Goal: Task Accomplishment & Management: Manage account settings

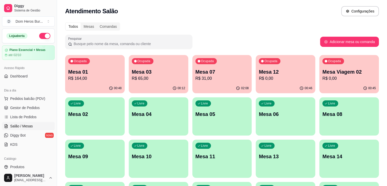
click at [264, 70] on p "Mesa 12" at bounding box center [285, 71] width 53 height 7
click at [196, 74] on p "Mesa 07" at bounding box center [222, 72] width 52 height 7
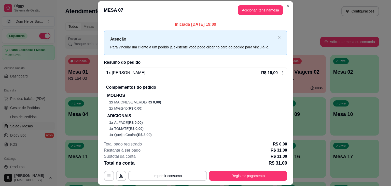
click at [163, 117] on p "ADICIONAIS" at bounding box center [196, 116] width 178 height 6
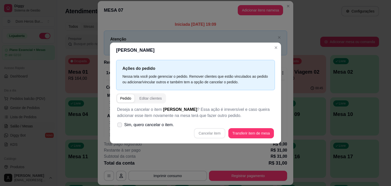
click at [160, 122] on span "Sim, quero cancelar o item." at bounding box center [149, 125] width 50 height 6
click at [120, 126] on input "Sim, quero cancelar o item." at bounding box center [118, 127] width 3 height 3
checkbox input "true"
click at [207, 128] on button "Cancelar item" at bounding box center [210, 133] width 30 height 10
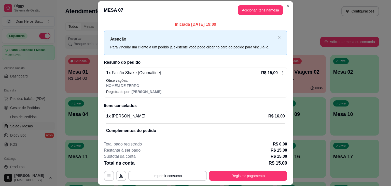
click at [161, 80] on p "Observações:" at bounding box center [195, 80] width 179 height 5
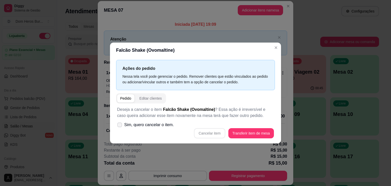
click at [148, 128] on span "Sim, quero cancelar o item." at bounding box center [149, 125] width 50 height 6
click at [120, 128] on input "Sim, quero cancelar o item." at bounding box center [118, 127] width 3 height 3
checkbox input "true"
click at [199, 131] on button "Cancelar item" at bounding box center [210, 133] width 30 height 10
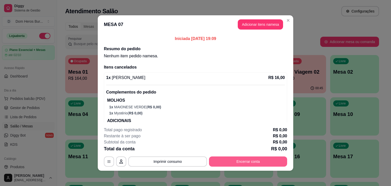
click at [222, 156] on button "Encerrar conta" at bounding box center [248, 161] width 78 height 10
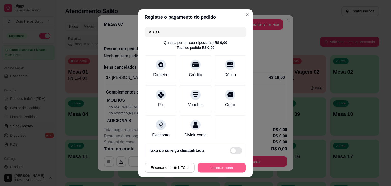
click at [208, 167] on button "Encerrar conta" at bounding box center [222, 168] width 48 height 10
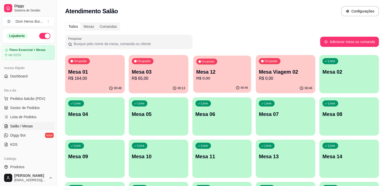
click at [196, 77] on p "R$ 0,00" at bounding box center [222, 78] width 52 height 6
click at [132, 82] on div "Ocupada Mesa 02 R$ 30,00" at bounding box center [159, 70] width 58 height 28
click at [260, 75] on p "Mesa Churrasquinho" at bounding box center [286, 72] width 52 height 7
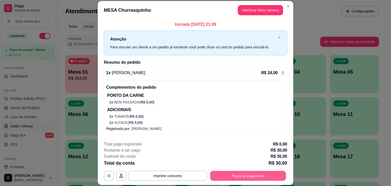
click at [238, 172] on button "Registrar pagamento" at bounding box center [248, 176] width 76 height 10
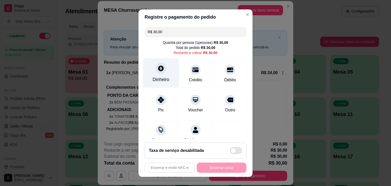
click at [160, 74] on div "Dinheiro" at bounding box center [161, 73] width 36 height 30
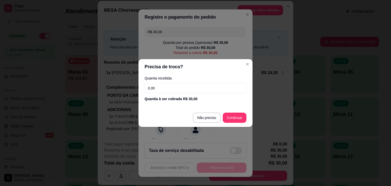
click at [165, 91] on input "0,00" at bounding box center [196, 88] width 102 height 10
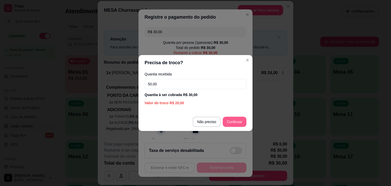
type input "50,00"
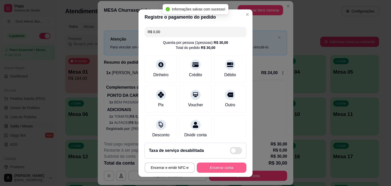
type input "R$ 0,00"
click at [227, 167] on button "Encerrar conta" at bounding box center [222, 168] width 48 height 10
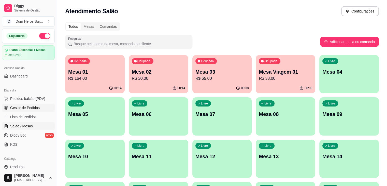
click at [32, 105] on span "Gestor de Pedidos" at bounding box center [25, 107] width 30 height 5
click at [210, 71] on p "Mesa 03" at bounding box center [222, 72] width 52 height 7
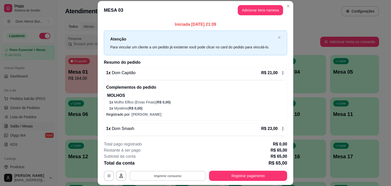
click at [183, 175] on button "Imprimir consumo" at bounding box center [168, 176] width 76 height 10
click at [164, 162] on button "IMPRESSORA" at bounding box center [168, 164] width 36 height 8
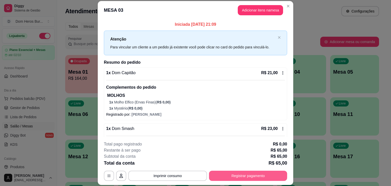
click at [230, 178] on button "Registrar pagamento" at bounding box center [248, 176] width 78 height 10
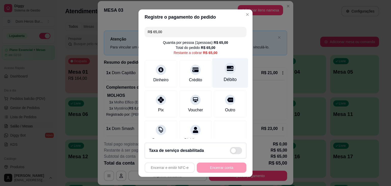
click at [226, 72] on div at bounding box center [230, 68] width 11 height 11
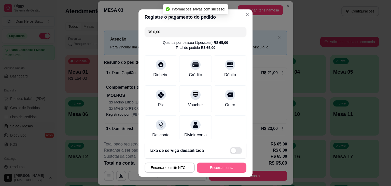
type input "R$ 0,00"
click at [212, 170] on button "Encerrar conta" at bounding box center [222, 168] width 48 height 10
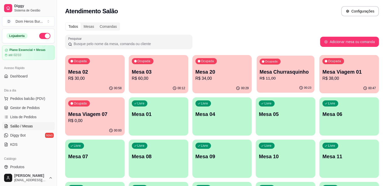
click at [263, 77] on p "R$ 11,00" at bounding box center [286, 78] width 52 height 6
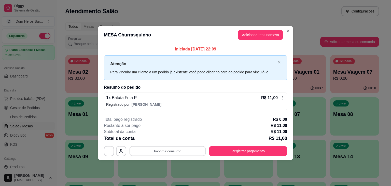
click at [159, 151] on button "Imprimir consumo" at bounding box center [168, 151] width 76 height 10
click at [162, 138] on button "IMPRESSORA" at bounding box center [170, 139] width 36 height 8
click at [236, 148] on button "Registrar pagamento" at bounding box center [248, 151] width 76 height 10
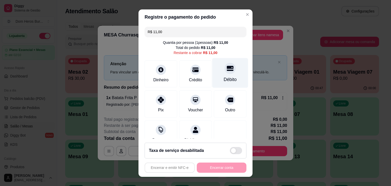
click at [227, 65] on icon at bounding box center [230, 68] width 7 height 7
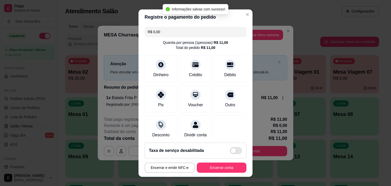
type input "R$ 0,00"
click at [219, 167] on button "Encerrar conta" at bounding box center [222, 168] width 48 height 10
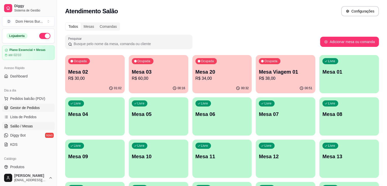
click at [33, 106] on span "Gestor de Pedidos" at bounding box center [25, 107] width 30 height 5
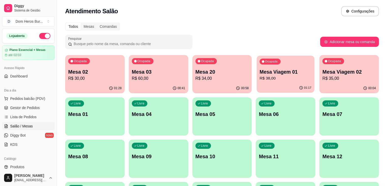
click at [257, 88] on div "01:17" at bounding box center [286, 88] width 58 height 10
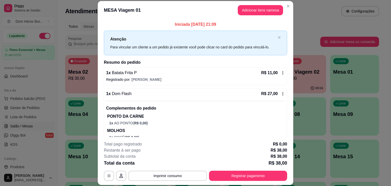
scroll to position [20, 0]
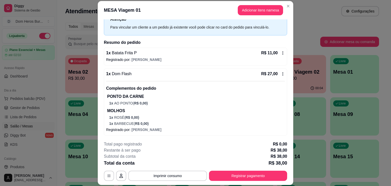
click at [223, 110] on p "MOLHOS" at bounding box center [196, 111] width 178 height 6
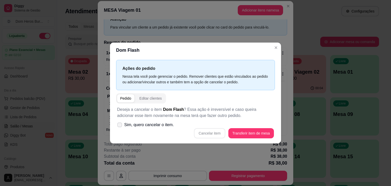
click at [164, 125] on span "Sim, quero cancelar o item." at bounding box center [149, 125] width 50 height 6
click at [120, 126] on input "Sim, quero cancelar o item." at bounding box center [118, 127] width 3 height 3
checkbox input "true"
click at [198, 131] on button "Cancelar item" at bounding box center [210, 133] width 30 height 10
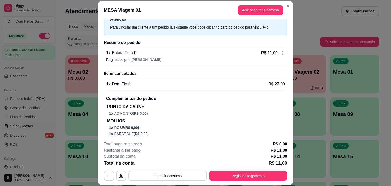
click at [169, 56] on div "1 x Batata Frita P R$ 11,00 Registrado por: Nicole" at bounding box center [195, 57] width 183 height 18
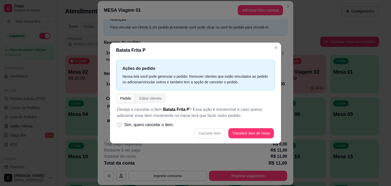
click at [166, 126] on span "Sim, quero cancelar o item." at bounding box center [149, 125] width 50 height 6
click at [120, 126] on input "Sim, quero cancelar o item." at bounding box center [118, 127] width 3 height 3
checkbox input "true"
click at [205, 131] on button "Cancelar item" at bounding box center [210, 133] width 30 height 10
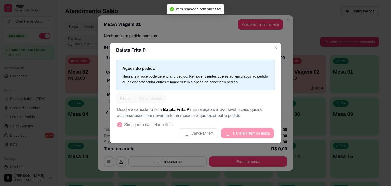
scroll to position [0, 0]
click at [205, 131] on div "Cancelar item Transferir item de mesa" at bounding box center [195, 133] width 157 height 10
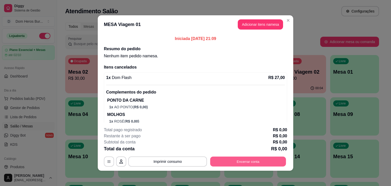
click at [222, 157] on button "Encerrar conta" at bounding box center [248, 162] width 76 height 10
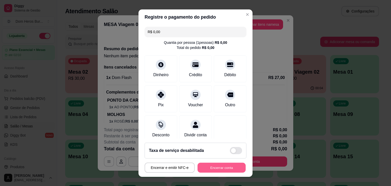
click at [218, 168] on button "Encerrar conta" at bounding box center [222, 168] width 48 height 10
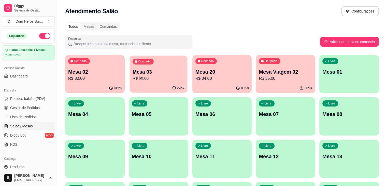
click at [138, 76] on p "R$ 60,00" at bounding box center [159, 78] width 52 height 6
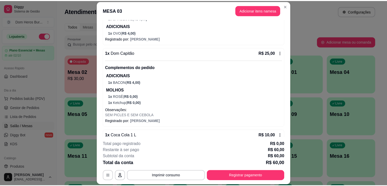
scroll to position [108, 0]
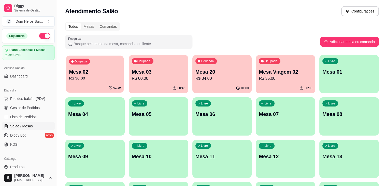
click at [98, 81] on p "R$ 30,00" at bounding box center [95, 78] width 52 height 6
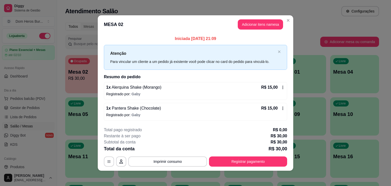
click at [98, 81] on div "Iniciada 19/09/2025 às 21:09 Atenção Para vincular um cliente a um pedido já ex…" at bounding box center [196, 78] width 196 height 89
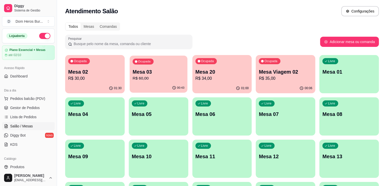
click at [135, 84] on div "00:43" at bounding box center [159, 88] width 58 height 10
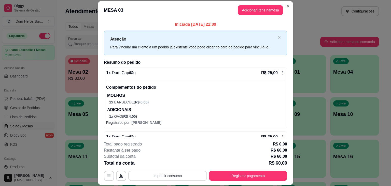
click at [168, 177] on button "Imprimir consumo" at bounding box center [167, 176] width 79 height 10
click at [162, 166] on button "IMPRESSORA" at bounding box center [168, 164] width 36 height 8
click at [248, 174] on button "Registrar pagamento" at bounding box center [248, 176] width 76 height 10
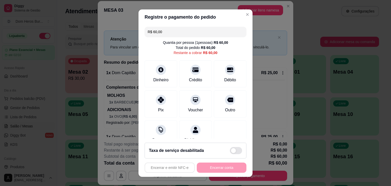
click at [209, 28] on input "R$ 60,00" at bounding box center [196, 32] width 96 height 10
type input "R$ 30,00"
click at [162, 103] on div "Pix" at bounding box center [161, 103] width 36 height 30
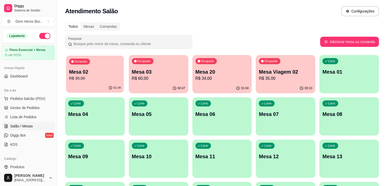
click at [88, 70] on p "Mesa 02" at bounding box center [95, 72] width 52 height 7
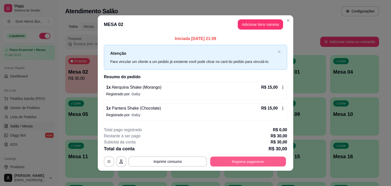
click at [228, 160] on button "Registrar pagamento" at bounding box center [248, 161] width 76 height 10
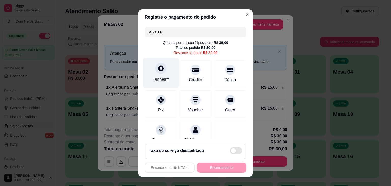
click at [164, 76] on div "Dinheiro" at bounding box center [161, 79] width 17 height 7
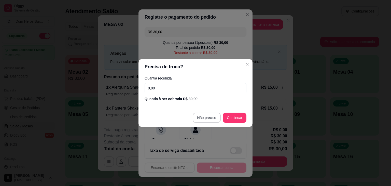
click at [172, 90] on input "0,00" at bounding box center [196, 88] width 102 height 10
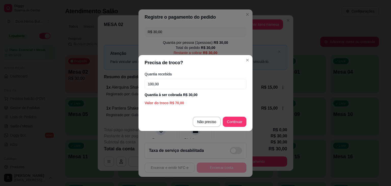
type input "100,00"
drag, startPoint x: 238, startPoint y: 127, endPoint x: 239, endPoint y: 125, distance: 2.6
click at [239, 125] on footer "Não preciso Continuar" at bounding box center [196, 122] width 114 height 18
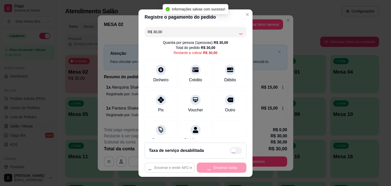
type input "R$ 0,00"
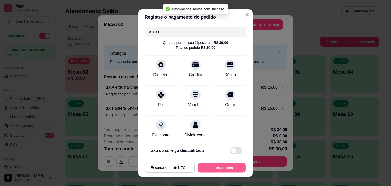
click at [227, 167] on button "Encerrar conta" at bounding box center [222, 168] width 48 height 10
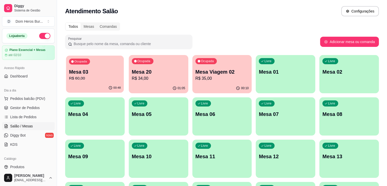
click at [103, 65] on div "Ocupada Mesa 03 R$ 60,00" at bounding box center [95, 70] width 58 height 28
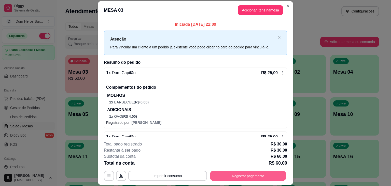
click at [242, 177] on button "Registrar pagamento" at bounding box center [248, 176] width 76 height 10
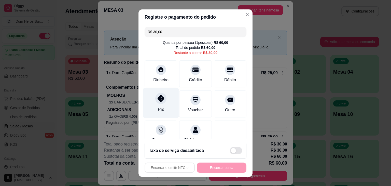
click at [158, 96] on icon at bounding box center [161, 98] width 7 height 7
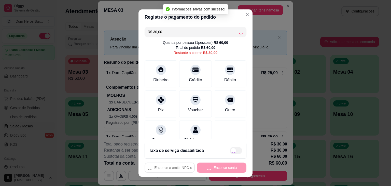
type input "R$ 0,00"
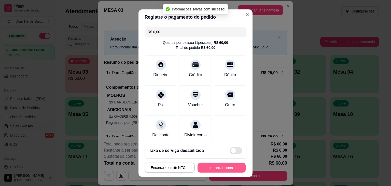
click at [204, 168] on button "Encerrar conta" at bounding box center [222, 168] width 48 height 10
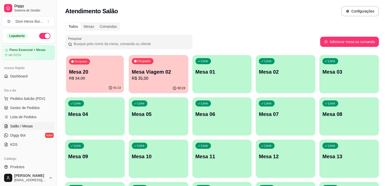
click at [84, 87] on div "01:13" at bounding box center [95, 88] width 58 height 10
click at [81, 81] on p "R$ 34,00" at bounding box center [95, 78] width 52 height 6
click at [130, 83] on div "Ocupada Mesa Viagem 02 R$ 35,00" at bounding box center [159, 70] width 58 height 28
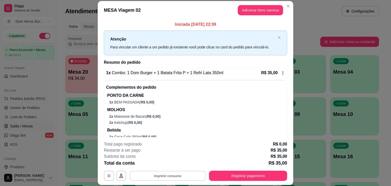
click at [158, 172] on button "Imprimir consumo" at bounding box center [168, 176] width 76 height 10
click at [154, 160] on button "IMPRESSORA" at bounding box center [168, 164] width 36 height 8
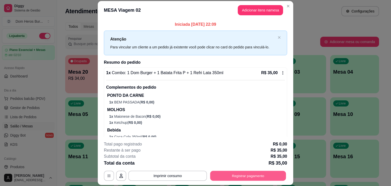
click at [235, 177] on button "Registrar pagamento" at bounding box center [248, 176] width 76 height 10
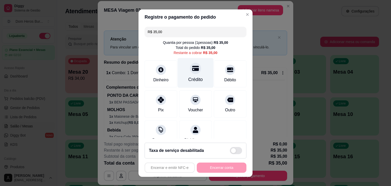
click at [194, 75] on div "Crédito" at bounding box center [196, 73] width 36 height 30
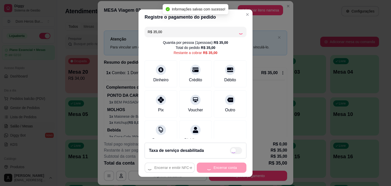
type input "R$ 0,00"
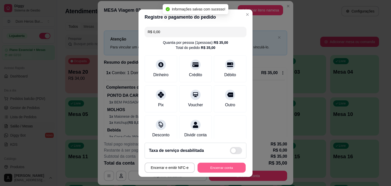
click at [216, 171] on button "Encerrar conta" at bounding box center [222, 168] width 48 height 10
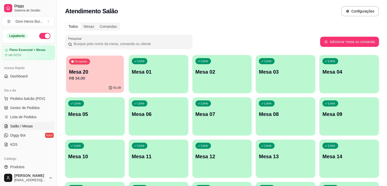
click at [75, 90] on div "01:29" at bounding box center [95, 88] width 58 height 10
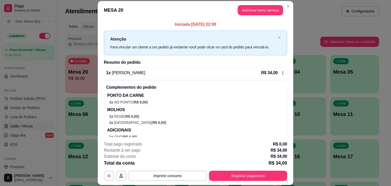
click at [166, 98] on p "PONTO DA CARNE" at bounding box center [196, 95] width 178 height 6
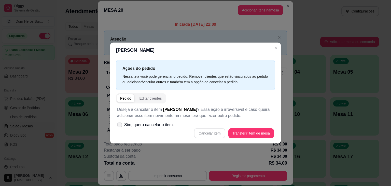
click at [156, 124] on span "Sim, quero cancelar o item." at bounding box center [149, 125] width 50 height 6
click at [120, 126] on input "Sim, quero cancelar o item." at bounding box center [118, 127] width 3 height 3
checkbox input "true"
click at [209, 135] on button "Cancelar item" at bounding box center [210, 133] width 30 height 10
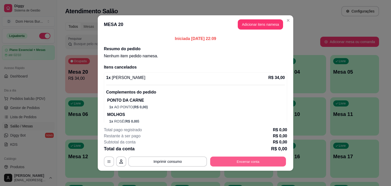
click at [220, 159] on button "Encerrar conta" at bounding box center [248, 162] width 76 height 10
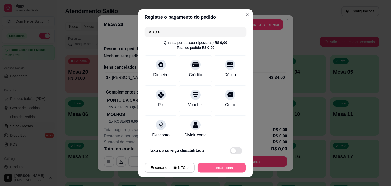
click at [223, 167] on button "Encerrar conta" at bounding box center [222, 168] width 48 height 10
